Goal: Task Accomplishment & Management: Use online tool/utility

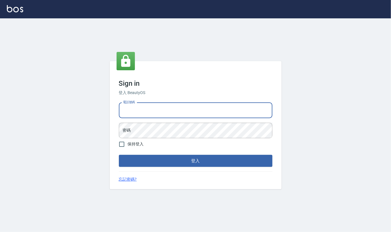
click at [166, 114] on input "電話號碼" at bounding box center [196, 110] width 154 height 15
type input "24212651"
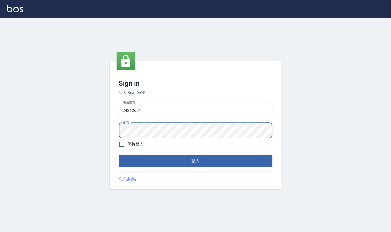
click at [119, 155] on button "登入" at bounding box center [196, 161] width 154 height 12
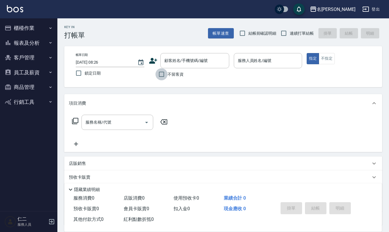
click at [162, 77] on input "不留客資" at bounding box center [161, 74] width 12 height 12
checkbox input "true"
click at [241, 35] on input "結帳前確認明細" at bounding box center [242, 33] width 12 height 12
checkbox input "true"
click at [284, 36] on input "連續打單結帳" at bounding box center [284, 33] width 12 height 12
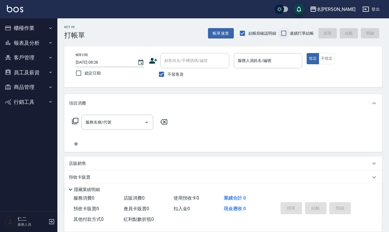
checkbox input "true"
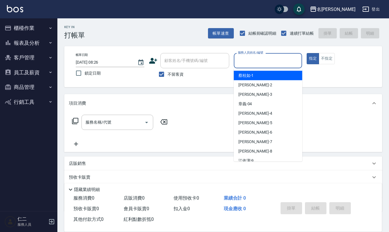
click at [260, 64] on input "服務人員姓名/編號" at bounding box center [267, 61] width 63 height 10
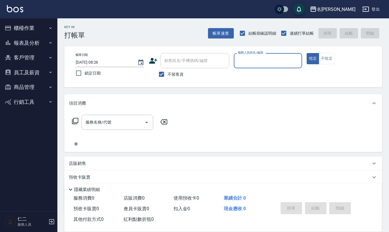
click at [260, 64] on input "服務人員姓名/編號" at bounding box center [267, 61] width 63 height 10
